Goal: Use online tool/utility: Utilize a website feature to perform a specific function

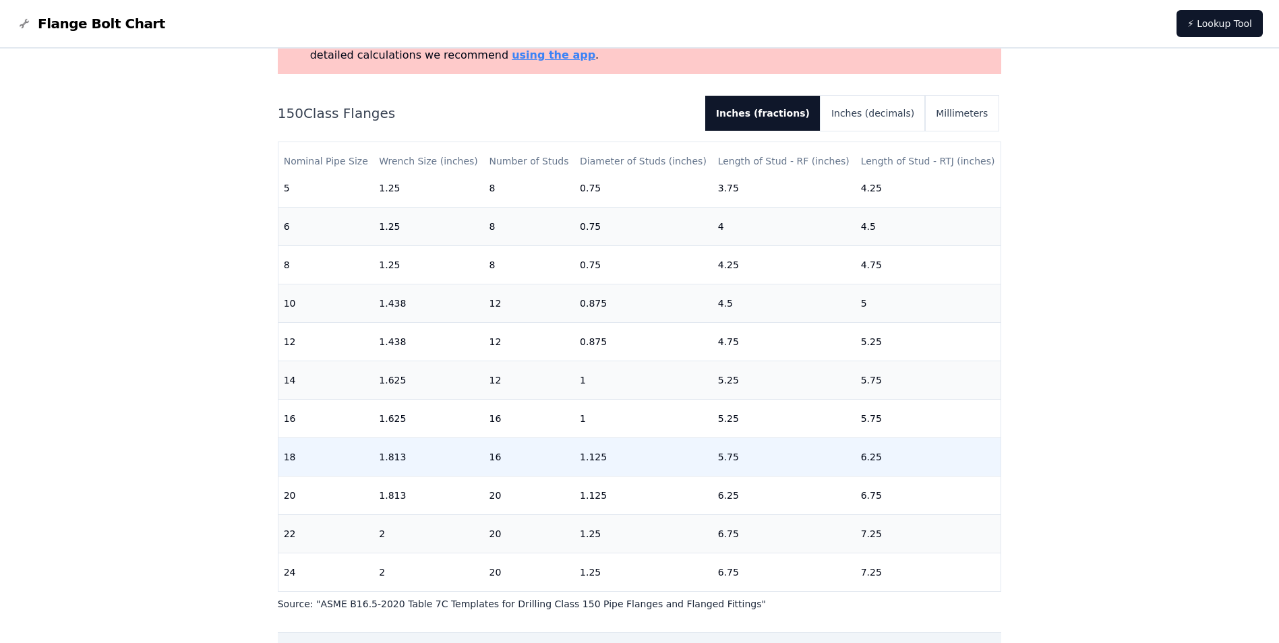
scroll to position [135, 0]
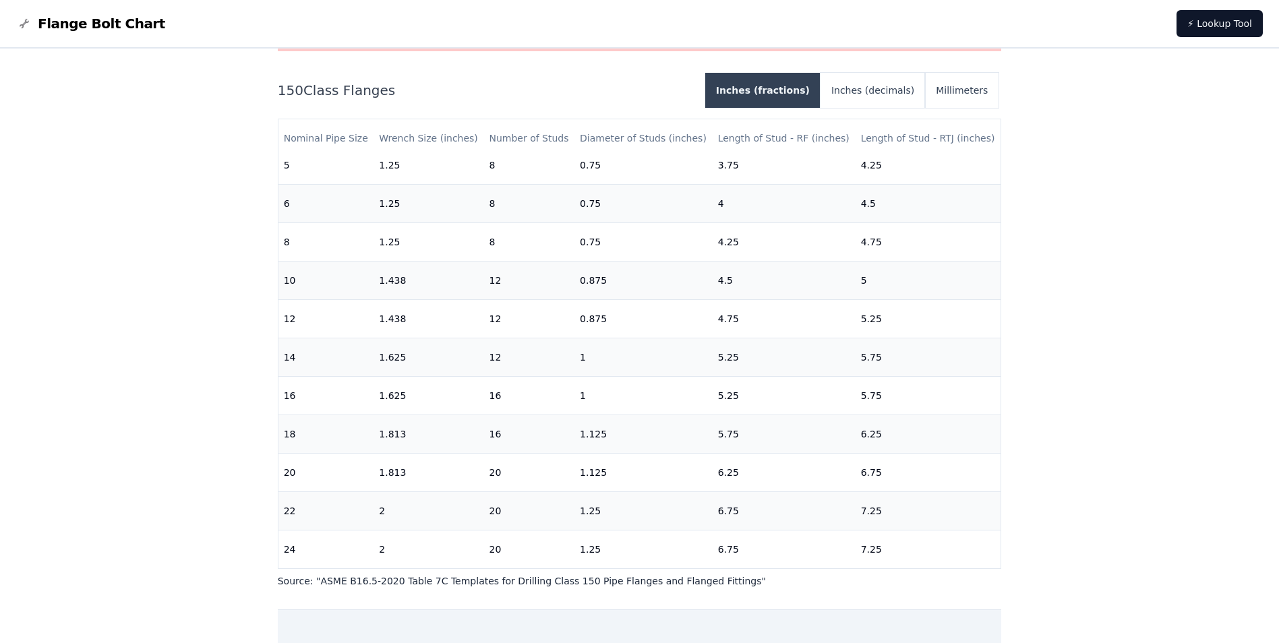
click at [801, 96] on button "Inches (fractions)" at bounding box center [762, 90] width 115 height 35
click at [866, 93] on button "Inches (decimals)" at bounding box center [873, 90] width 105 height 35
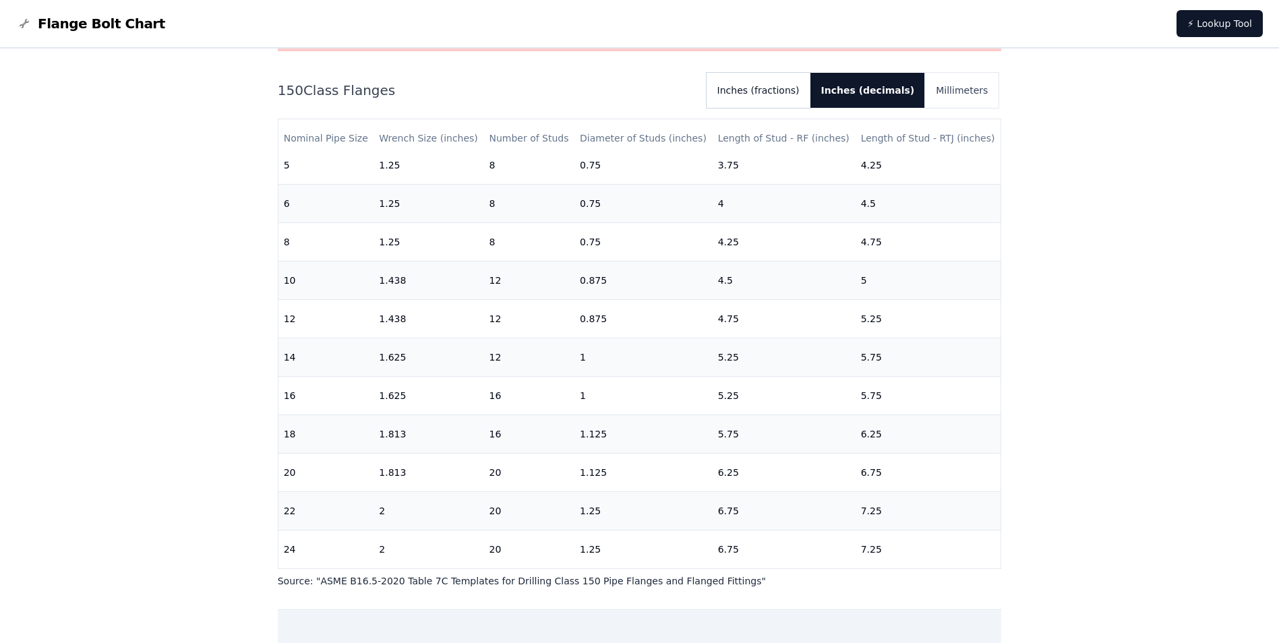
click at [811, 94] on button "Inches (fractions)" at bounding box center [759, 90] width 104 height 35
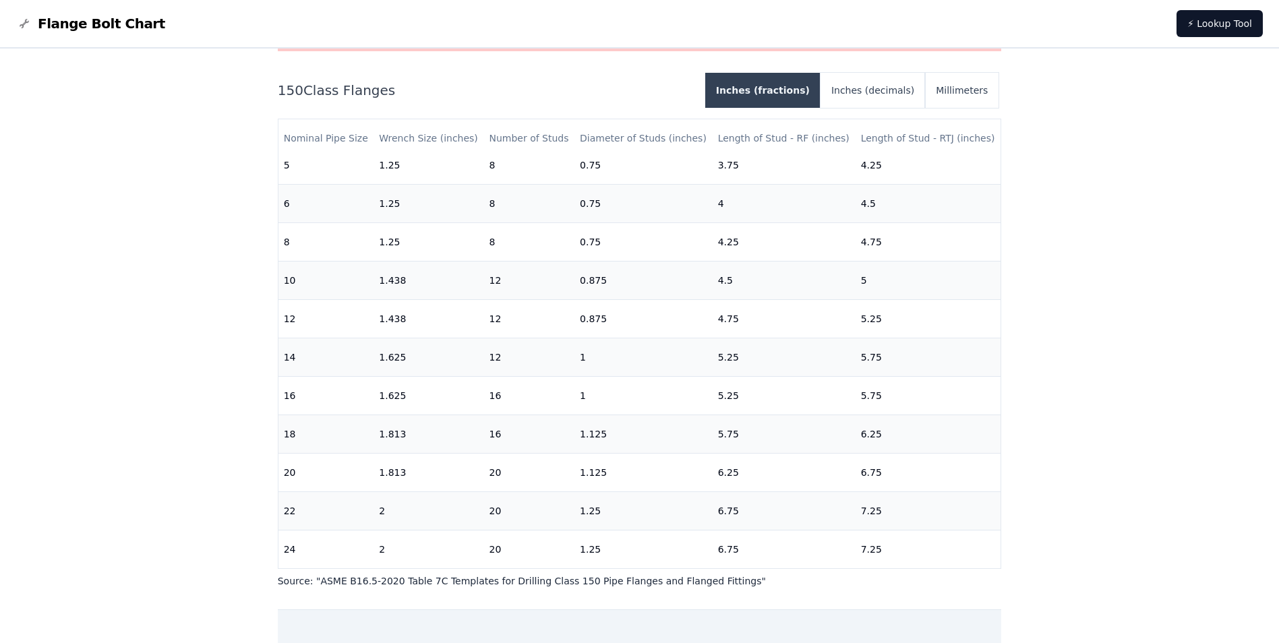
click at [821, 88] on button "Inches (fractions)" at bounding box center [762, 90] width 115 height 35
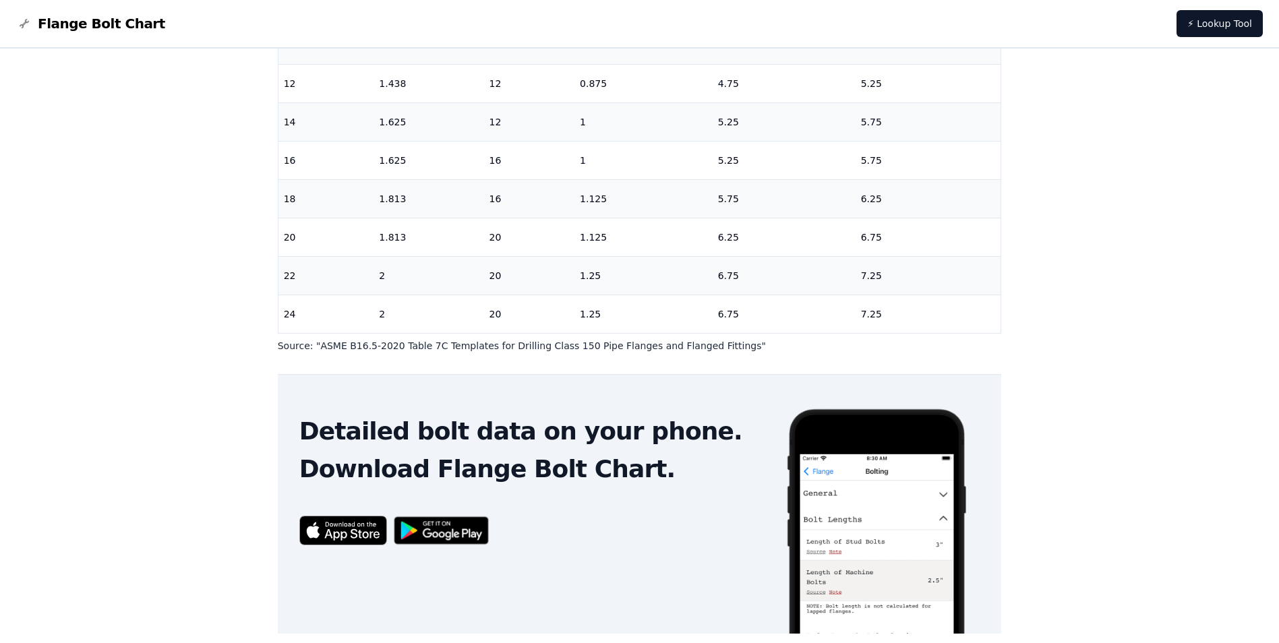
scroll to position [409, 0]
